Goal: Information Seeking & Learning: Learn about a topic

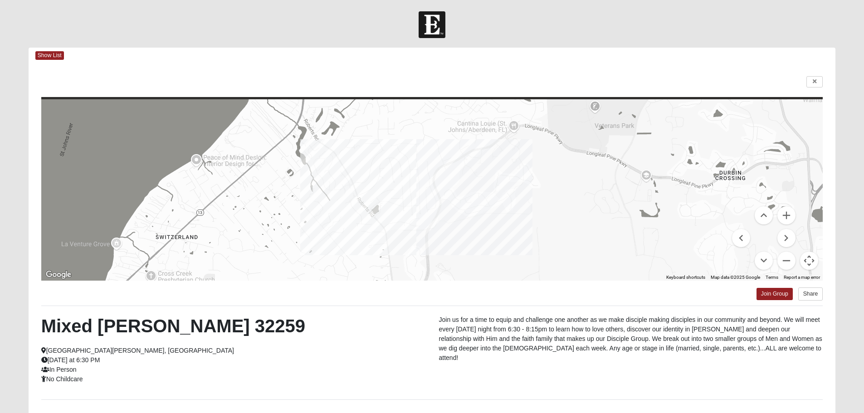
scroll to position [42, 0]
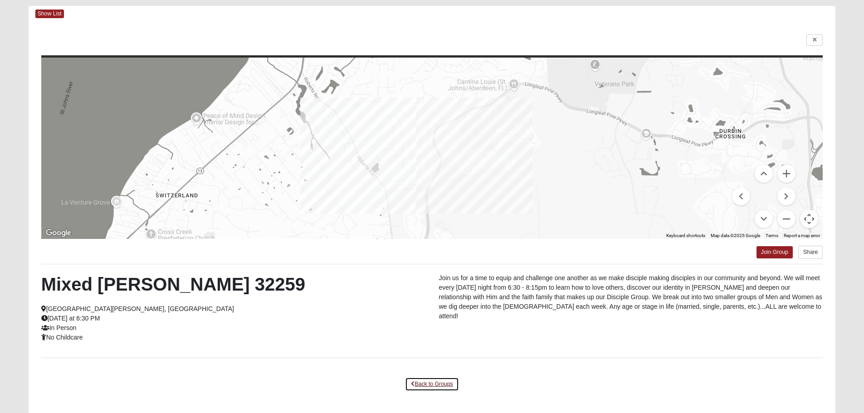
click at [429, 384] on link "Back to Groups" at bounding box center [432, 384] width 54 height 14
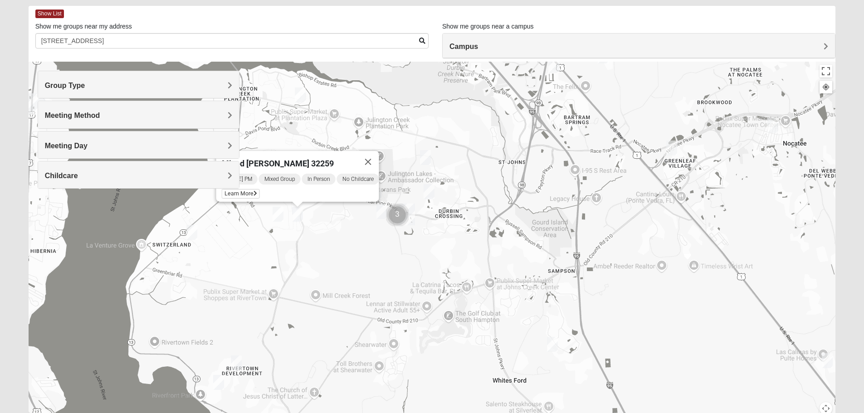
click at [236, 365] on img "Mixed Hunt 32259" at bounding box center [236, 362] width 11 height 15
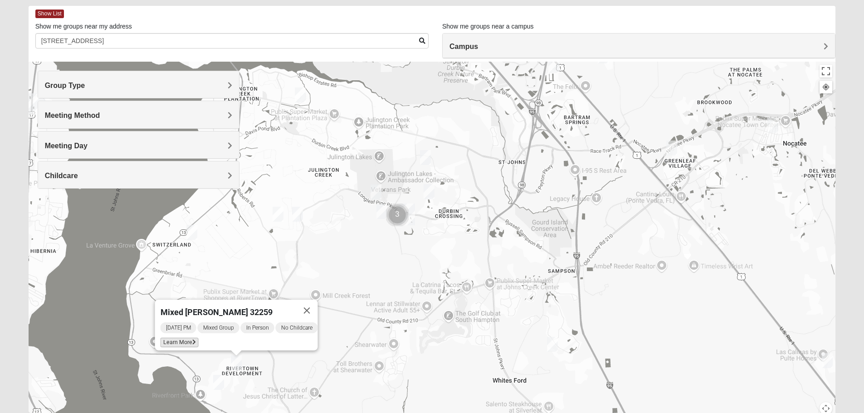
click at [180, 339] on span "Learn More" at bounding box center [179, 343] width 38 height 10
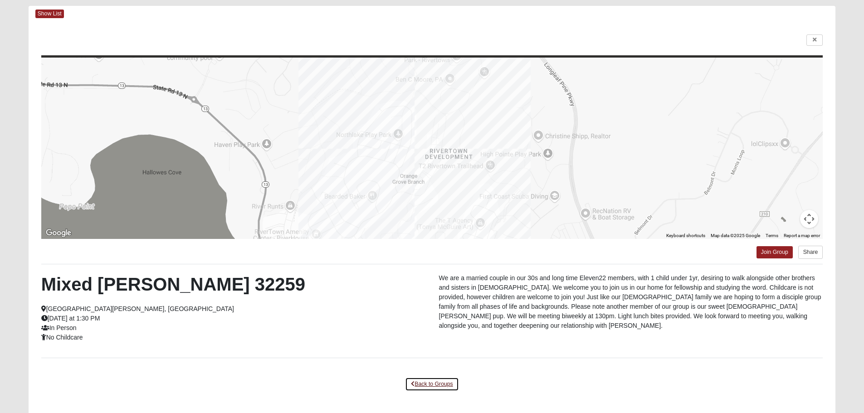
click at [439, 386] on link "Back to Groups" at bounding box center [432, 384] width 54 height 14
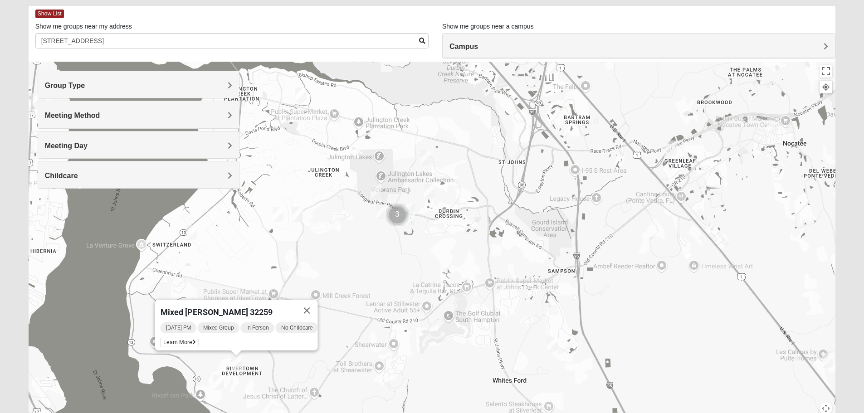
click at [219, 382] on img "Mixed Murphy 32259" at bounding box center [218, 382] width 11 height 15
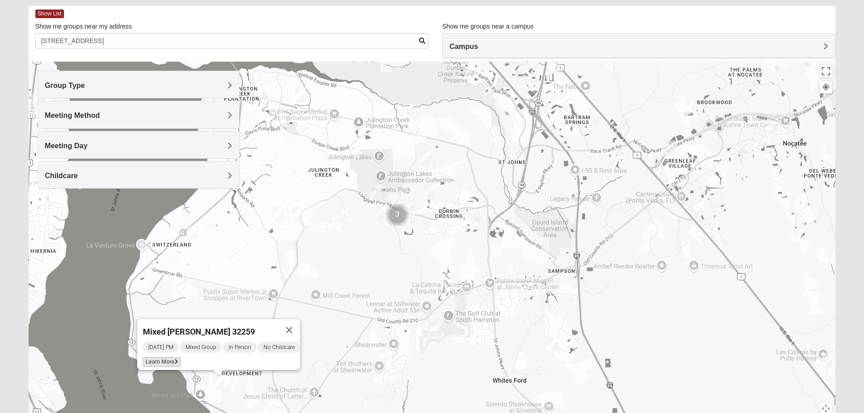
click at [166, 357] on span "Learn More" at bounding box center [161, 362] width 38 height 10
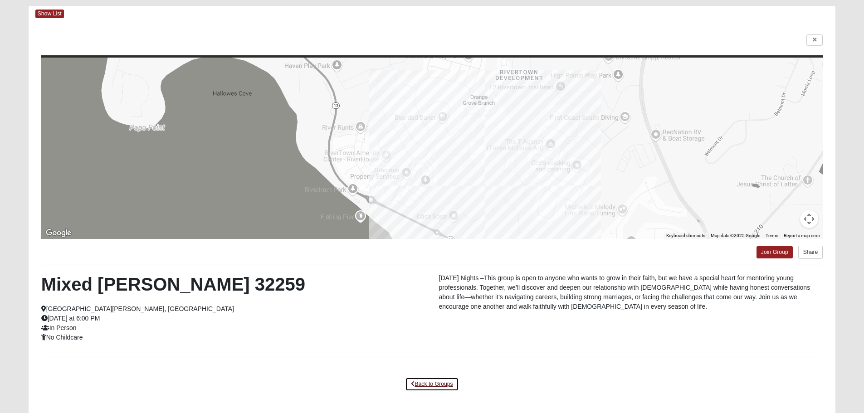
click at [430, 386] on link "Back to Groups" at bounding box center [432, 384] width 54 height 14
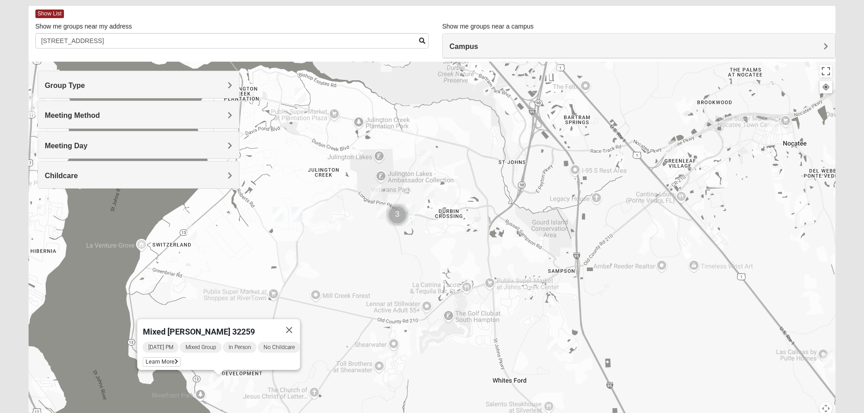
click at [553, 346] on img "Mixed Stevens 32092" at bounding box center [552, 344] width 11 height 15
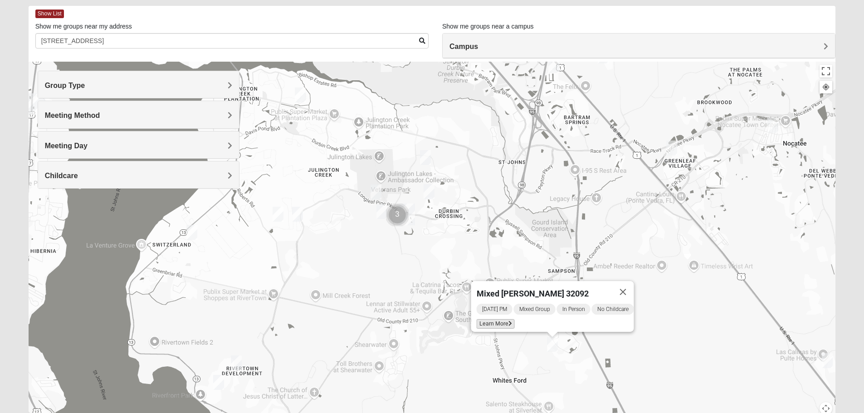
click at [508, 321] on icon at bounding box center [510, 323] width 4 height 5
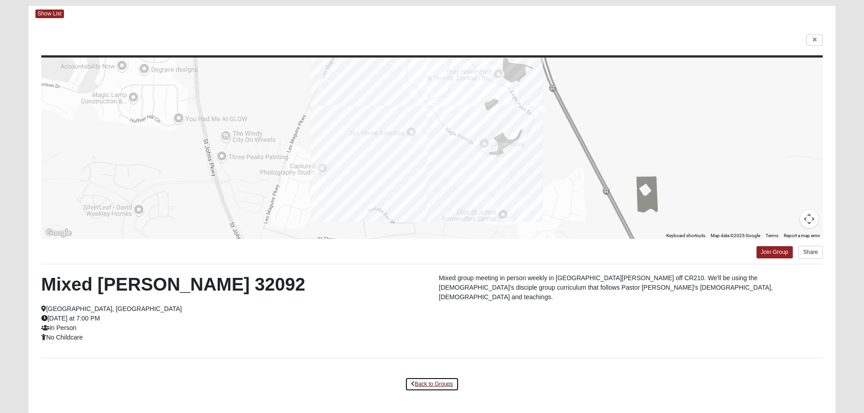
click at [437, 386] on link "Back to Groups" at bounding box center [432, 384] width 54 height 14
